Goal: Register for event/course

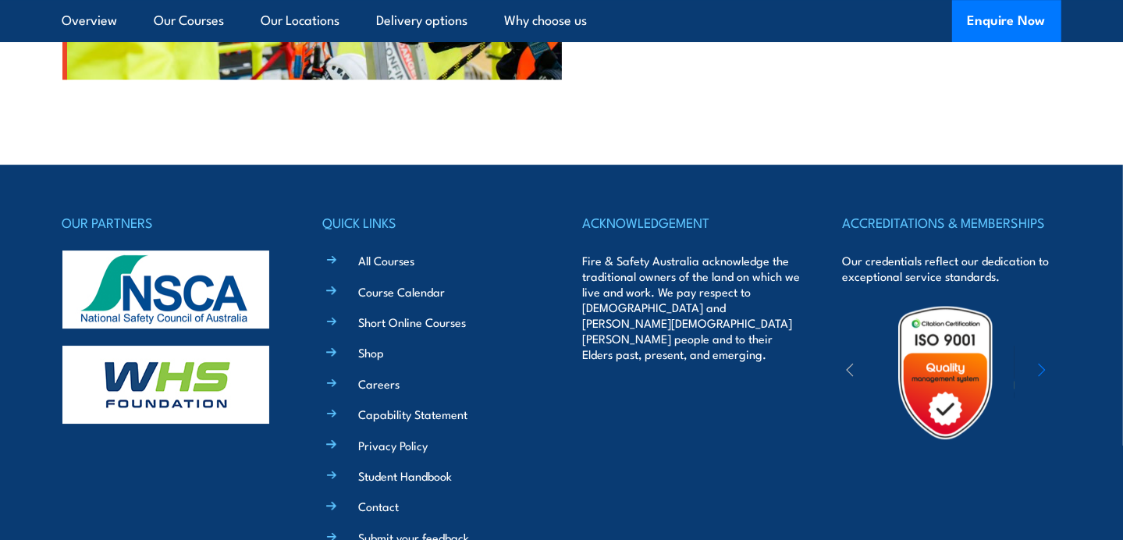
scroll to position [4136, 0]
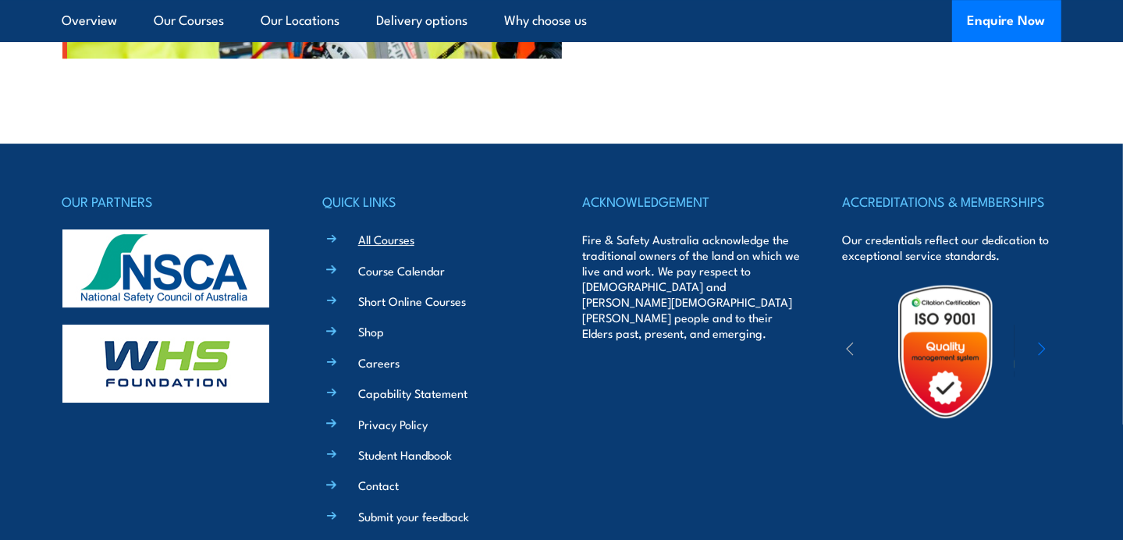
click at [392, 241] on link "All Courses" at bounding box center [386, 239] width 56 height 16
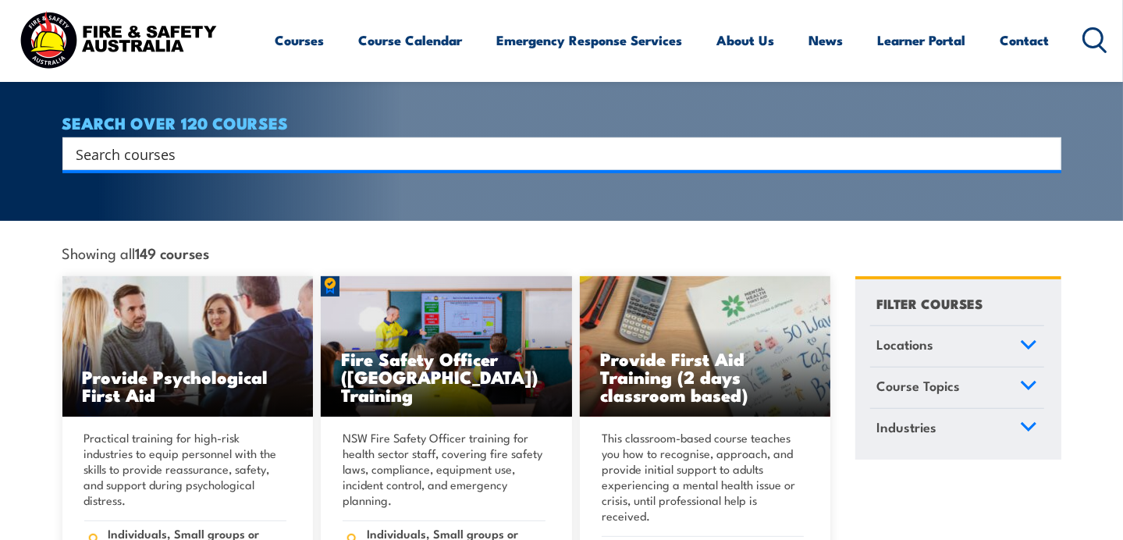
scroll to position [312, 0]
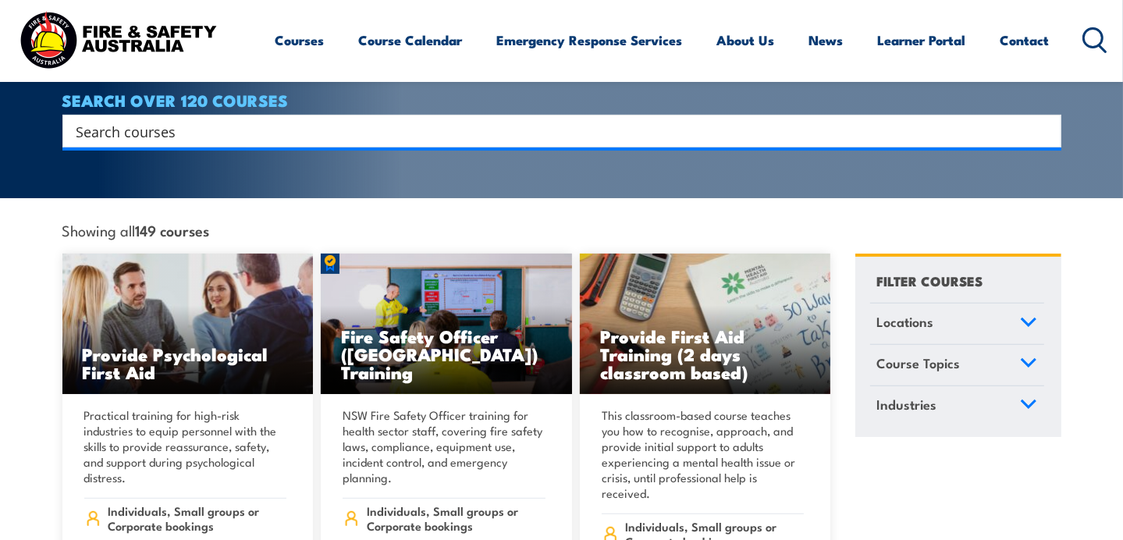
click at [1029, 317] on icon at bounding box center [1028, 322] width 17 height 11
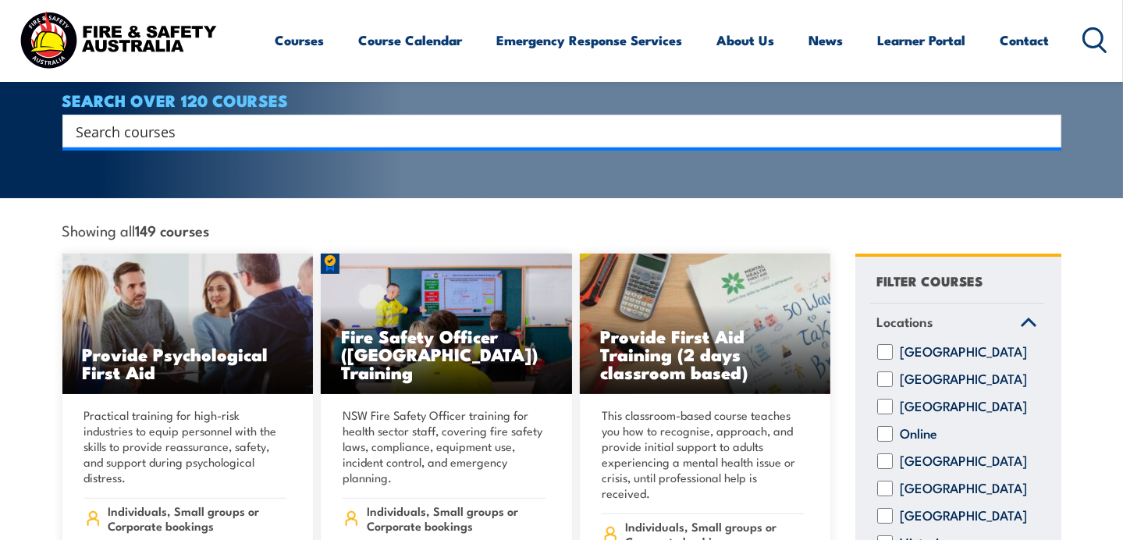
click at [886, 456] on input "Queensland" at bounding box center [885, 461] width 16 height 16
checkbox input "false"
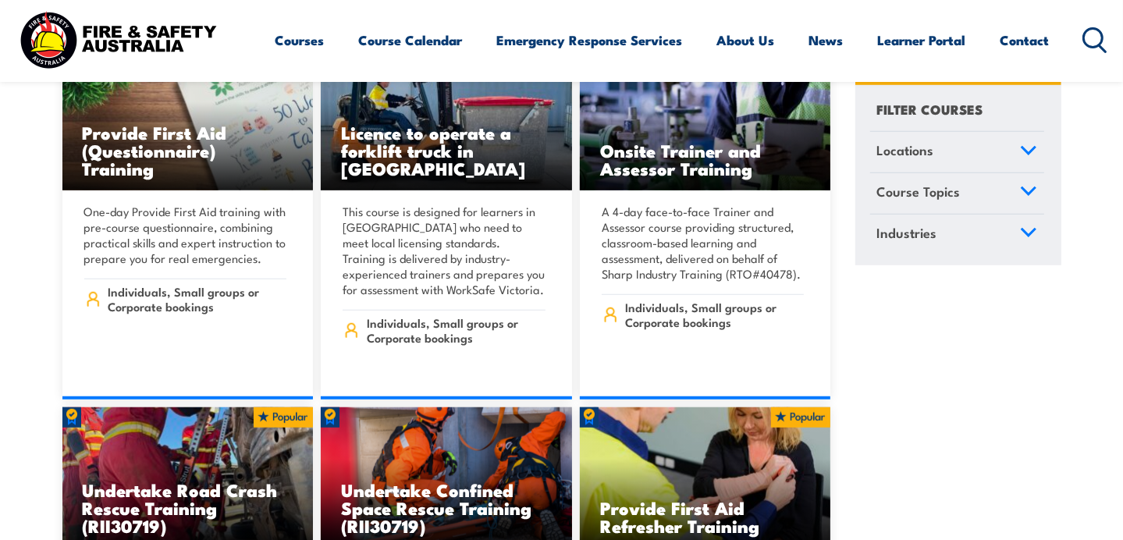
scroll to position [780, 0]
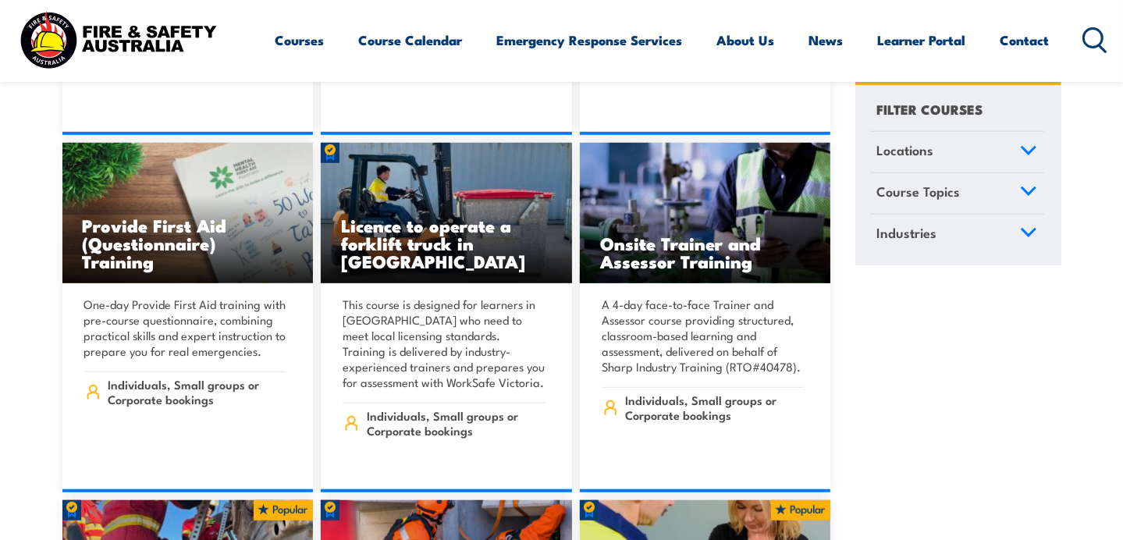
click at [926, 149] on span "Locations" at bounding box center [905, 150] width 57 height 21
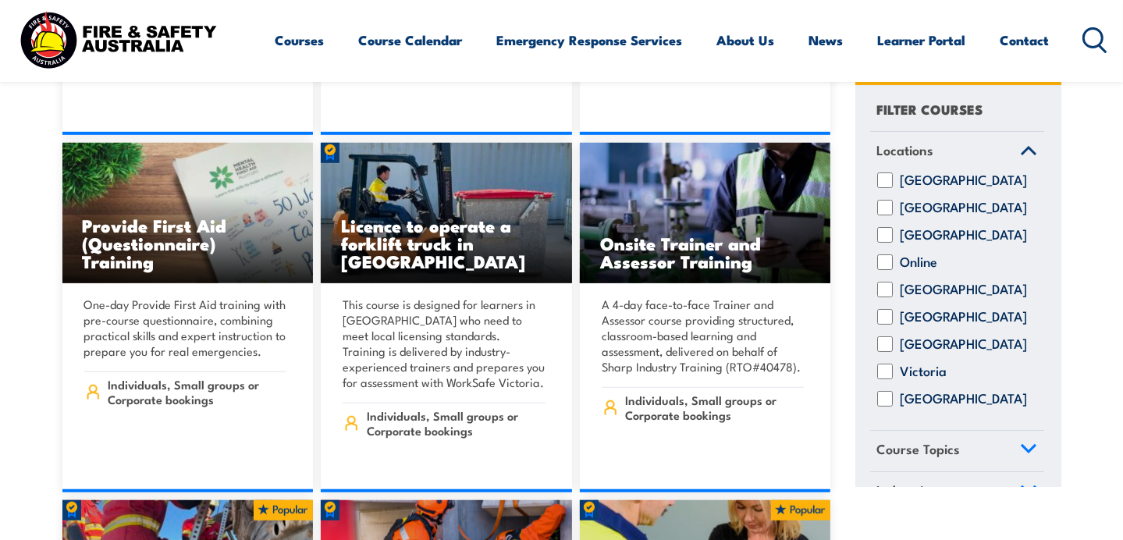
click at [884, 297] on input "Queensland" at bounding box center [885, 290] width 16 height 16
checkbox input "true"
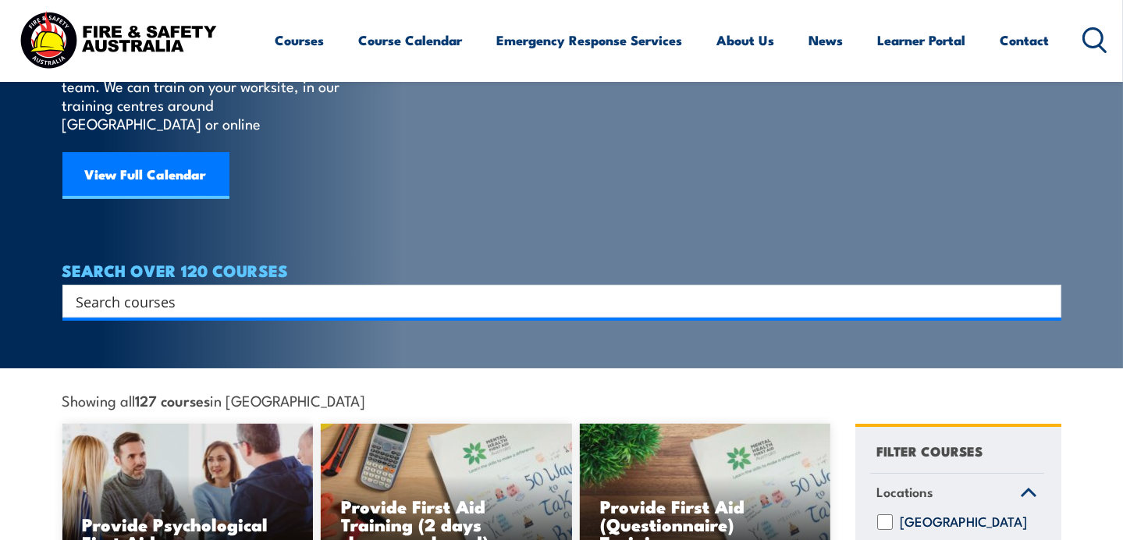
scroll to position [156, 0]
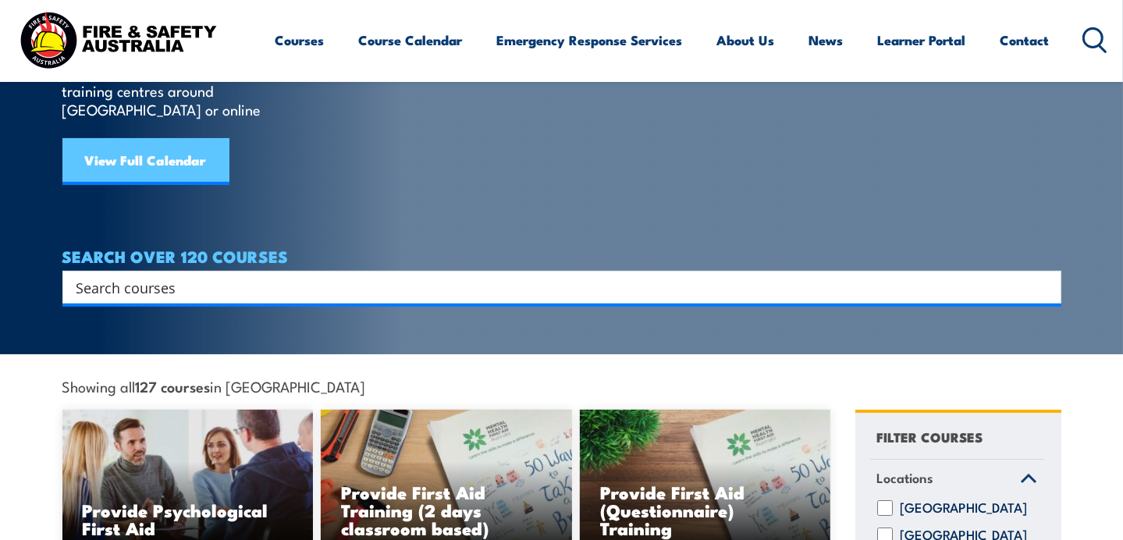
click at [171, 138] on link "View Full Calendar" at bounding box center [145, 161] width 167 height 47
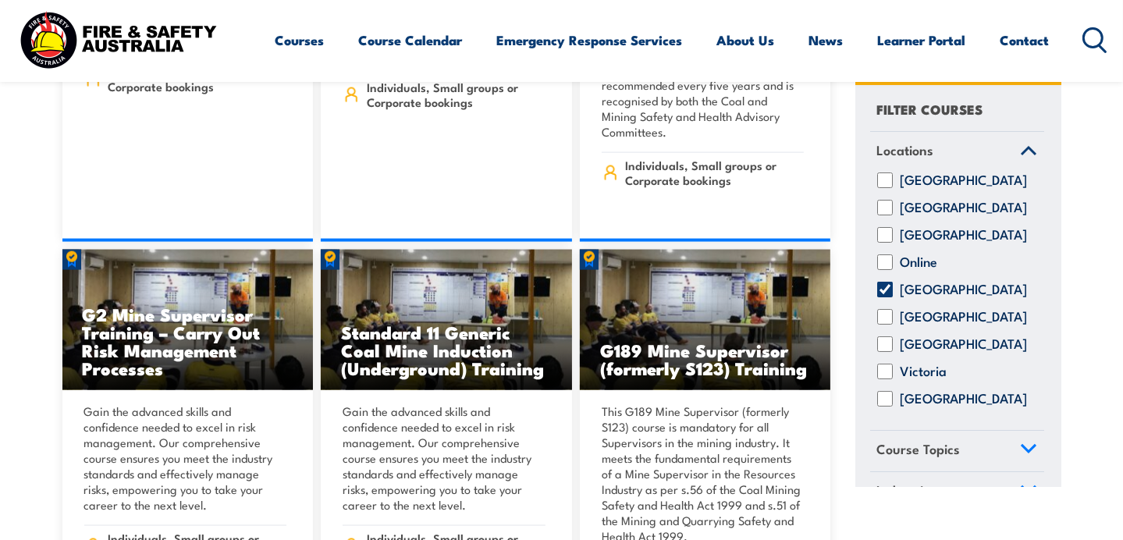
scroll to position [1795, 0]
